Goal: Register for event/course

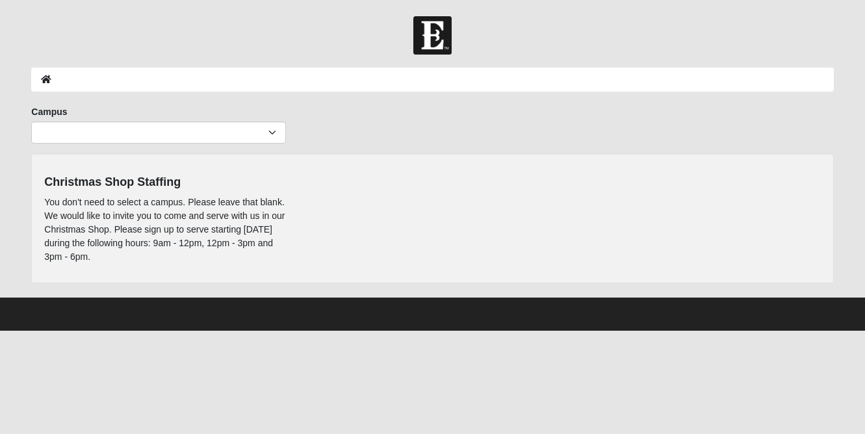
drag, startPoint x: 45, startPoint y: 216, endPoint x: 148, endPoint y: 250, distance: 108.3
click at [148, 250] on p "You don't need to select a campus. Please leave that blank. We would like to in…" at bounding box center [167, 230] width 246 height 68
copy p "We would like to invite you to come and serve with us in our Christmas Shop. Pl…"
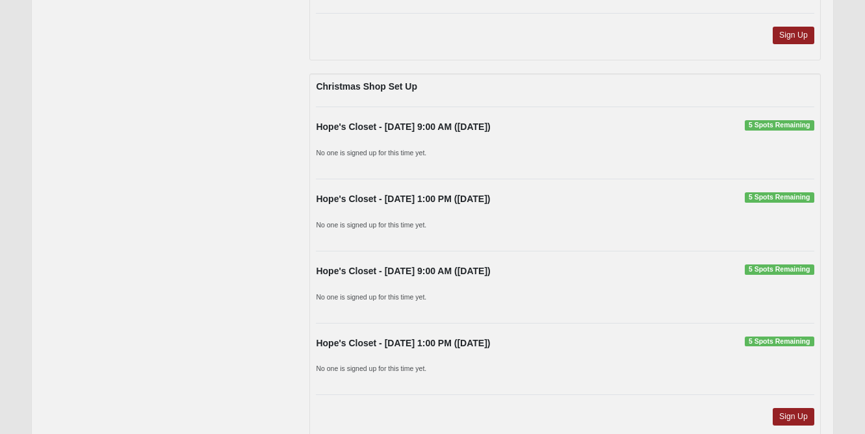
scroll to position [662, 0]
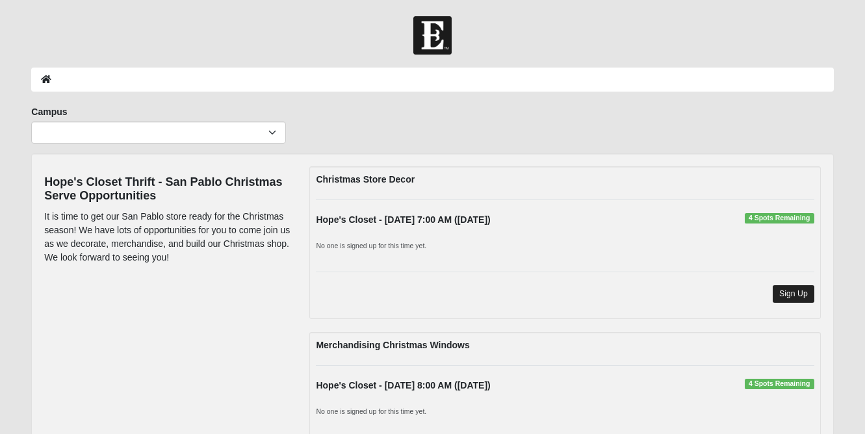
click at [790, 290] on link "Sign Up" at bounding box center [793, 294] width 42 height 18
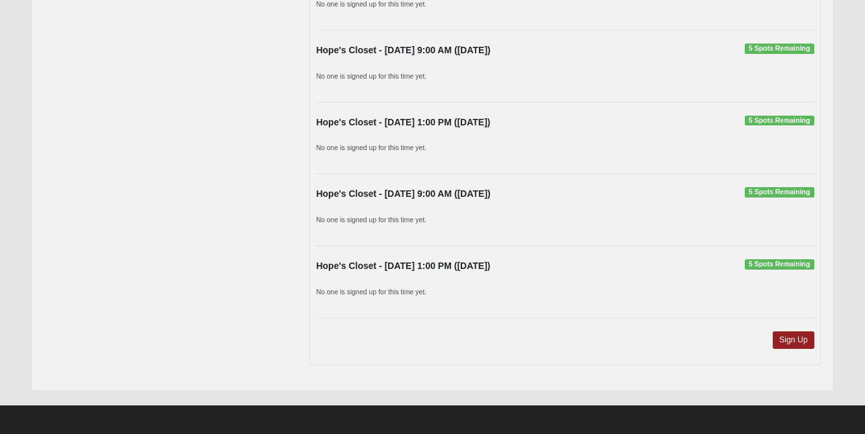
scroll to position [882, 0]
click at [796, 335] on link "Sign Up" at bounding box center [793, 341] width 42 height 18
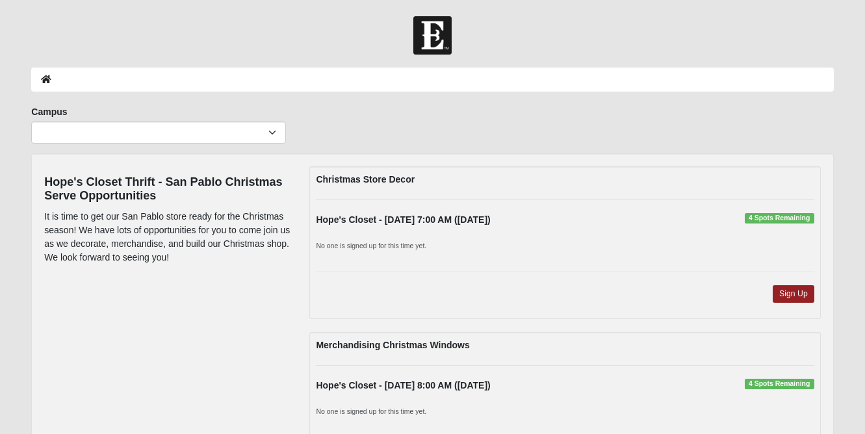
scroll to position [0, 0]
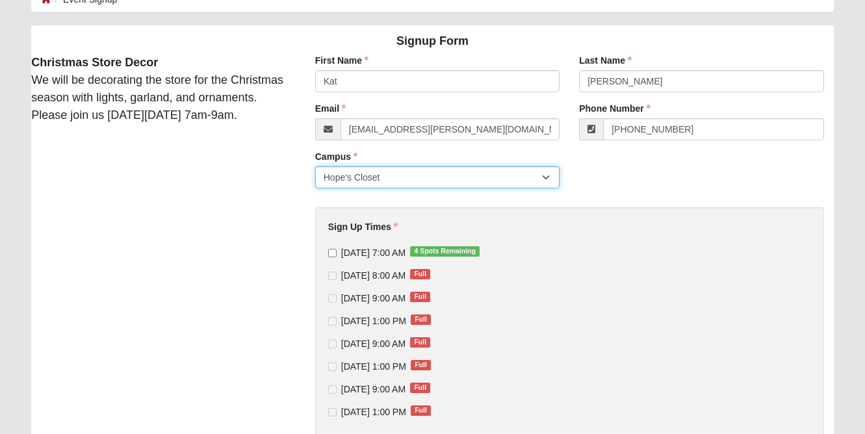
scroll to position [80, 0]
